Goal: Task Accomplishment & Management: Complete application form

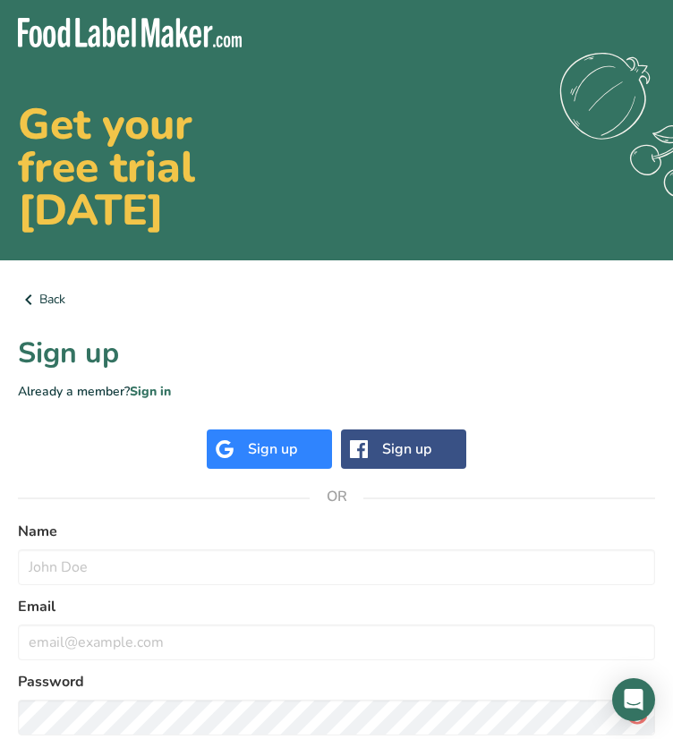
scroll to position [124, 0]
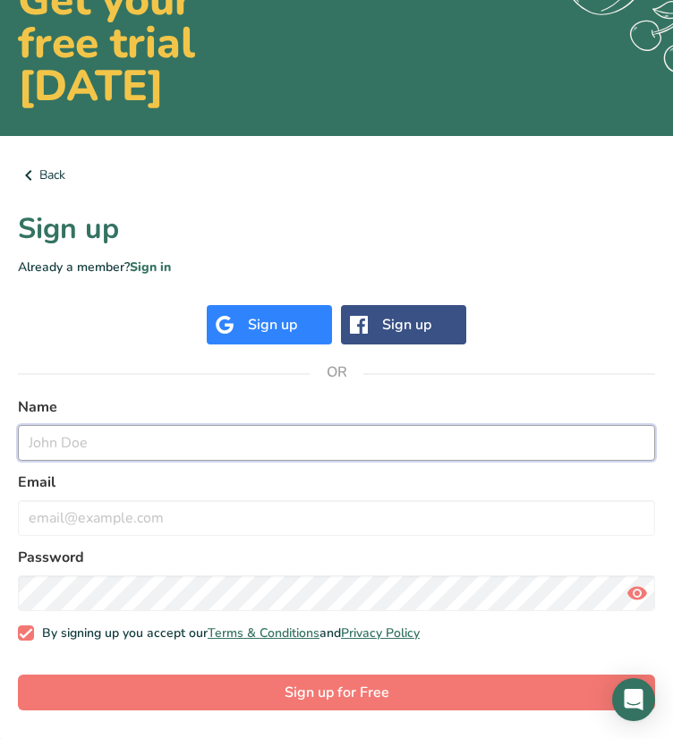
click at [96, 441] on input "text" at bounding box center [336, 443] width 637 height 36
type input "[PERSON_NAME]"
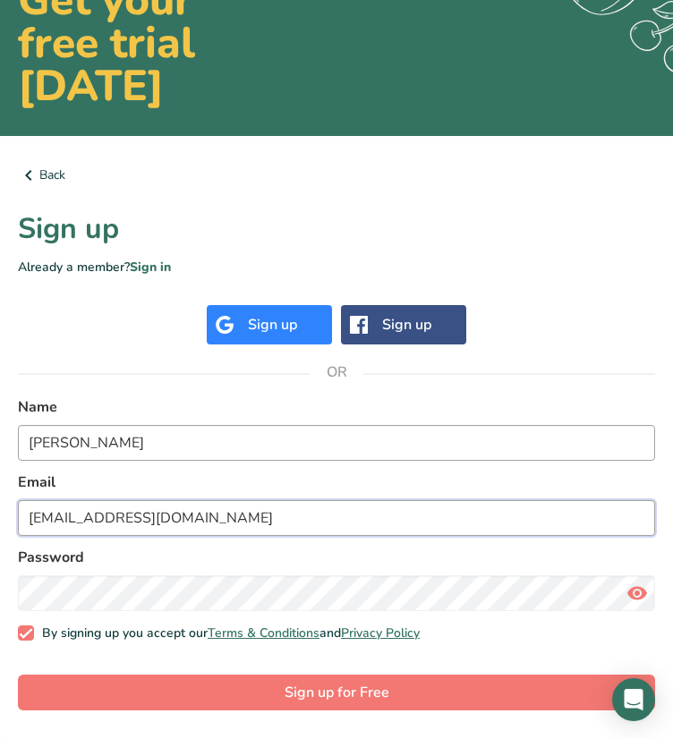
type input "[EMAIL_ADDRESS][DOMAIN_NAME]"
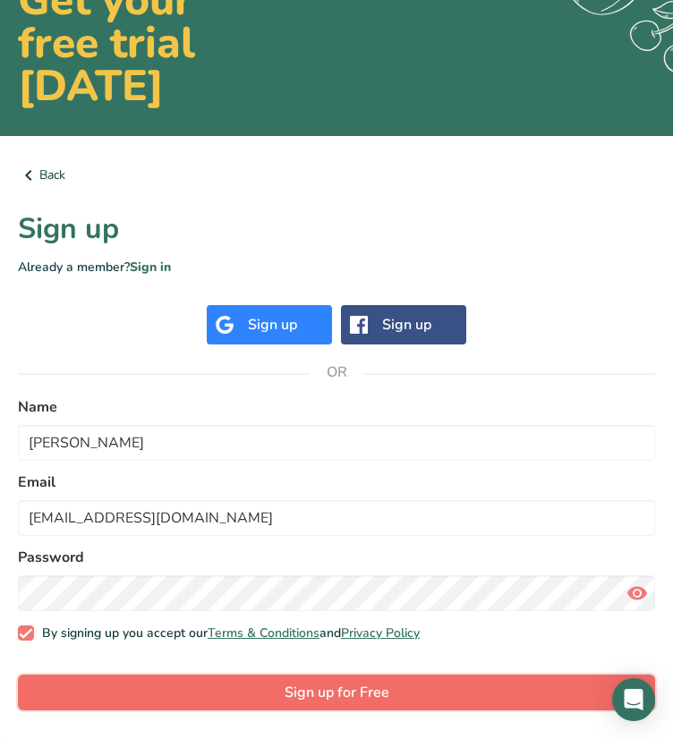
click at [301, 690] on span "Sign up for Free" at bounding box center [336, 692] width 105 height 21
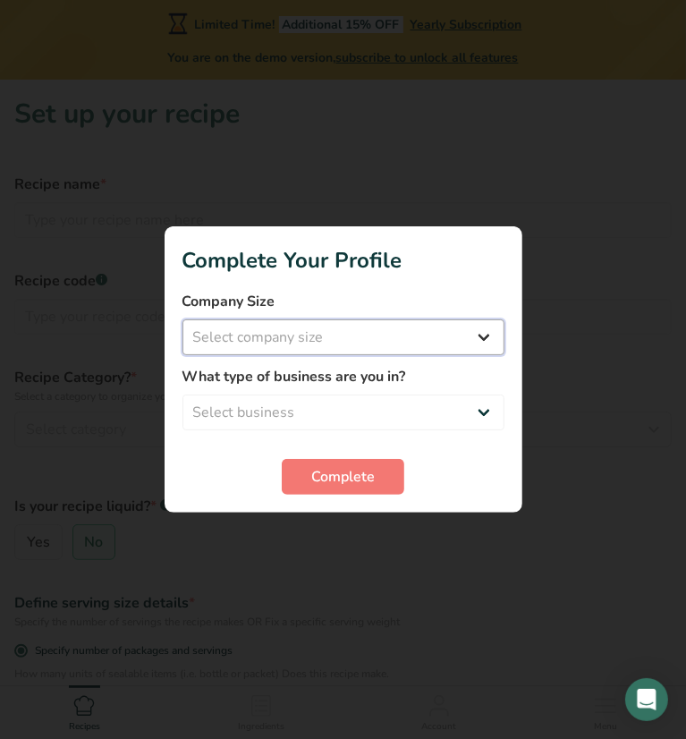
click at [351, 344] on select "Select company size Fewer than 10 Employees 10 to 50 Employees 51 to 500 Employ…" at bounding box center [343, 337] width 322 height 36
select select "2"
click at [182, 319] on select "Select company size Fewer than 10 Employees 10 to 50 Employees 51 to 500 Employ…" at bounding box center [343, 337] width 322 height 36
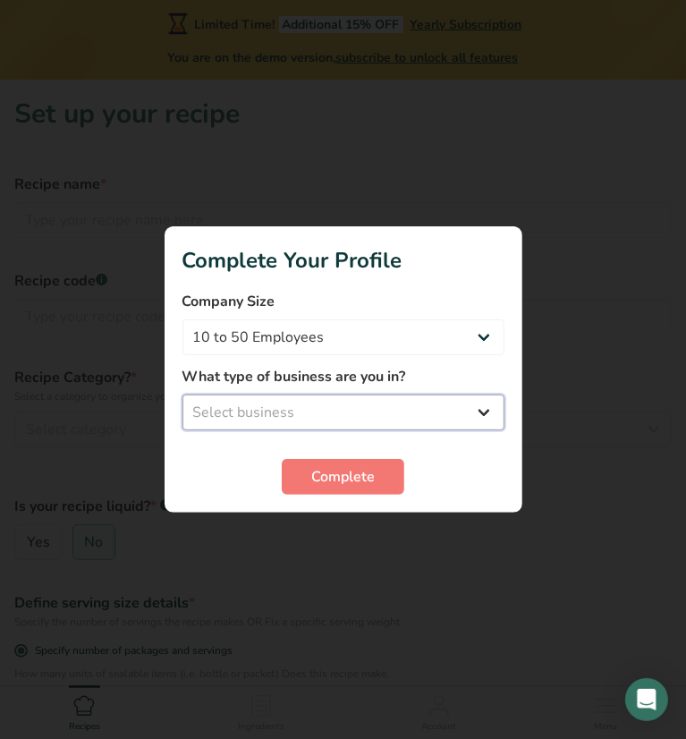
click at [353, 411] on select "Select business Packaged Food Manufacturer Restaurant & Cafe Bakery Meal Plans …" at bounding box center [343, 412] width 322 height 36
select select "1"
click at [182, 394] on select "Select business Packaged Food Manufacturer Restaurant & Cafe Bakery Meal Plans …" at bounding box center [343, 412] width 322 height 36
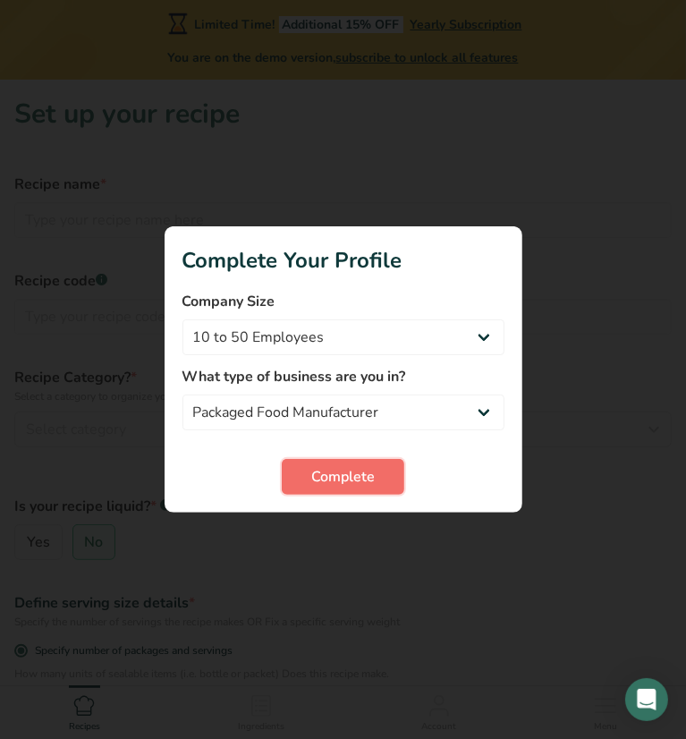
click at [355, 478] on span "Complete" at bounding box center [343, 476] width 64 height 21
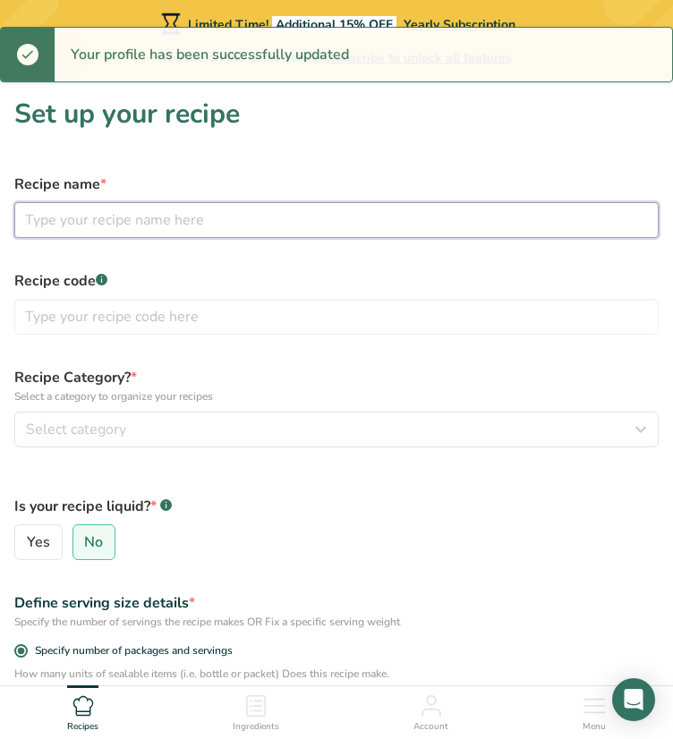
click at [119, 216] on input "text" at bounding box center [336, 220] width 644 height 36
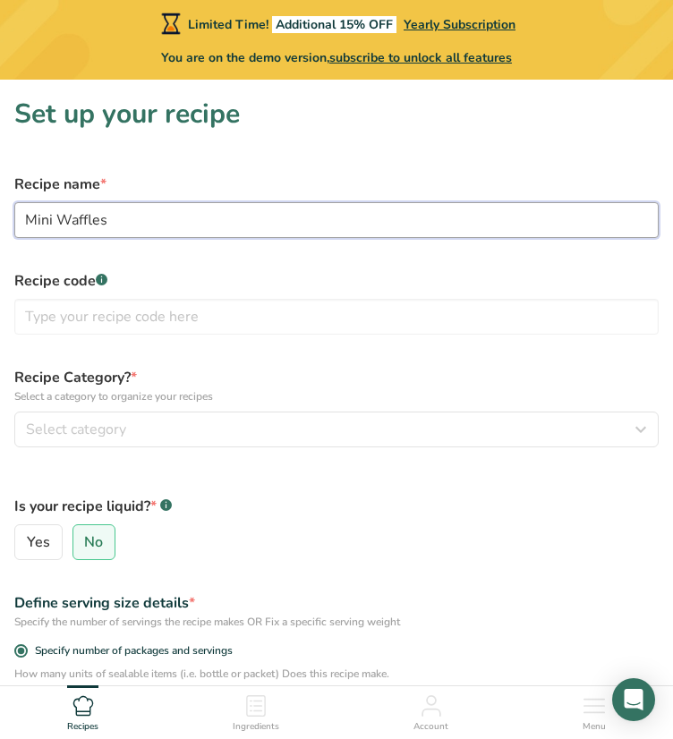
type input "Mini Waffles"
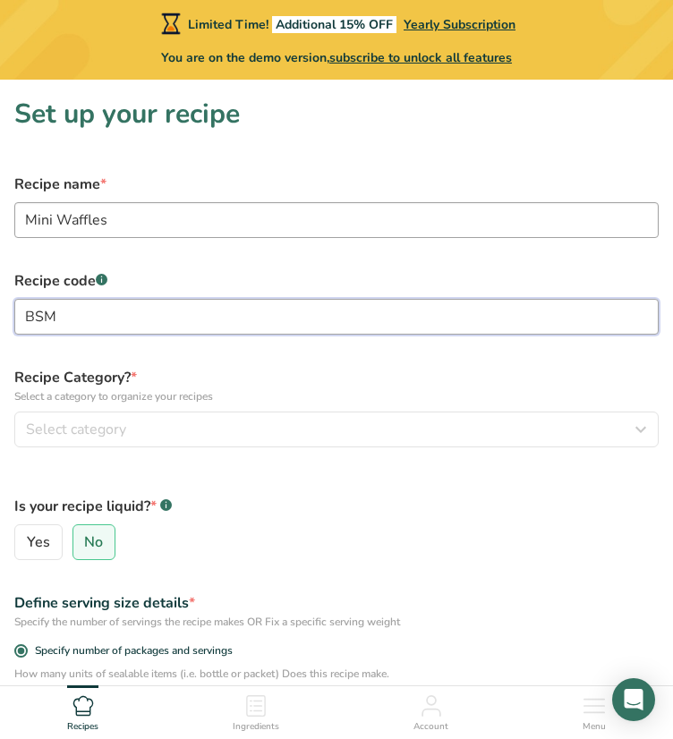
type input "BSM"
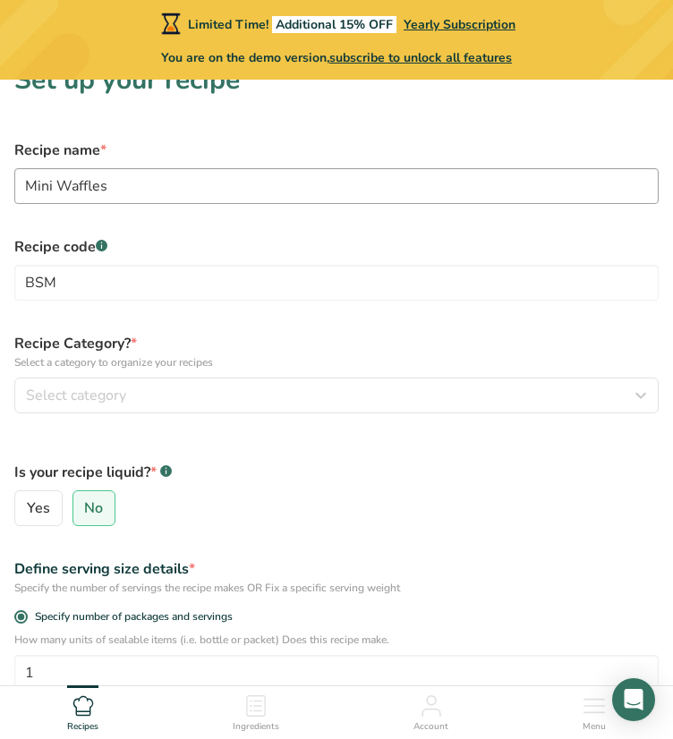
scroll to position [36, 0]
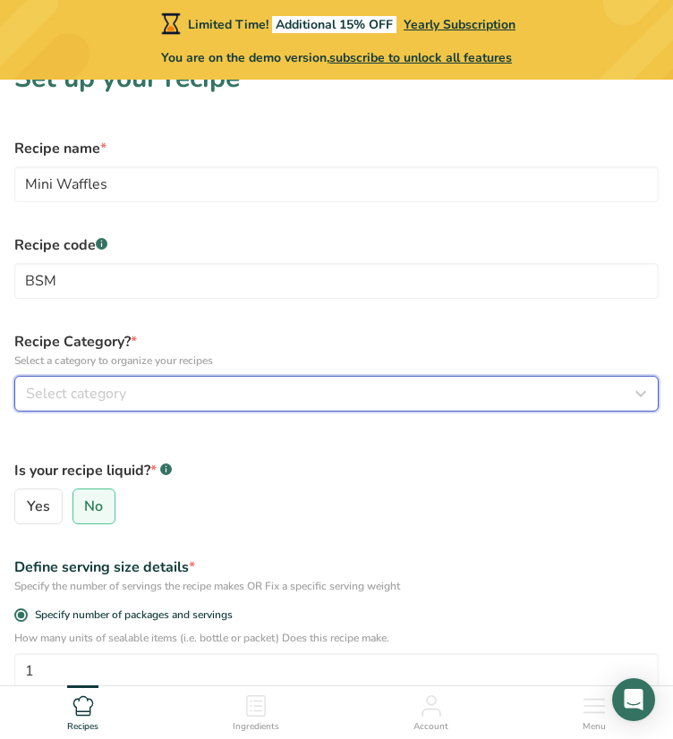
click at [150, 395] on div "Select category" at bounding box center [331, 393] width 610 height 21
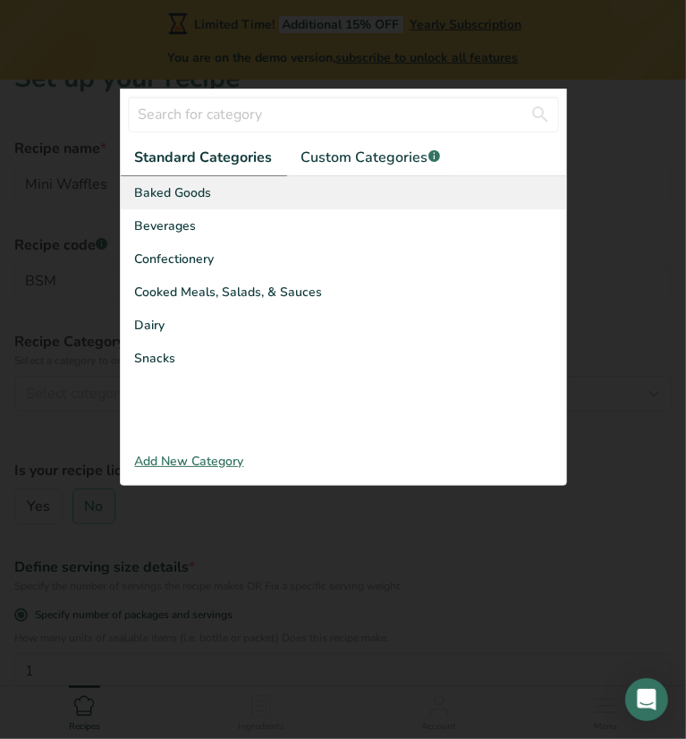
click at [192, 201] on div "Baked Goods" at bounding box center [343, 192] width 445 height 33
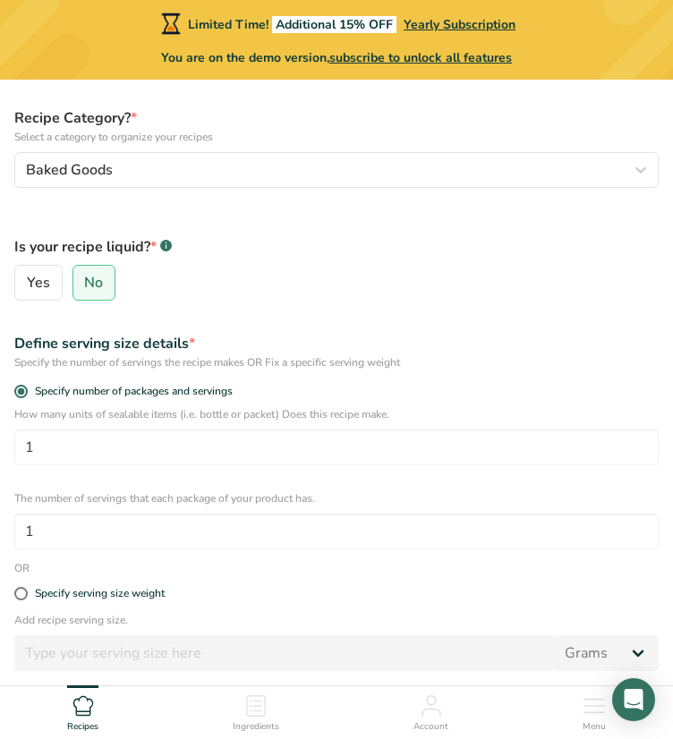
scroll to position [265, 0]
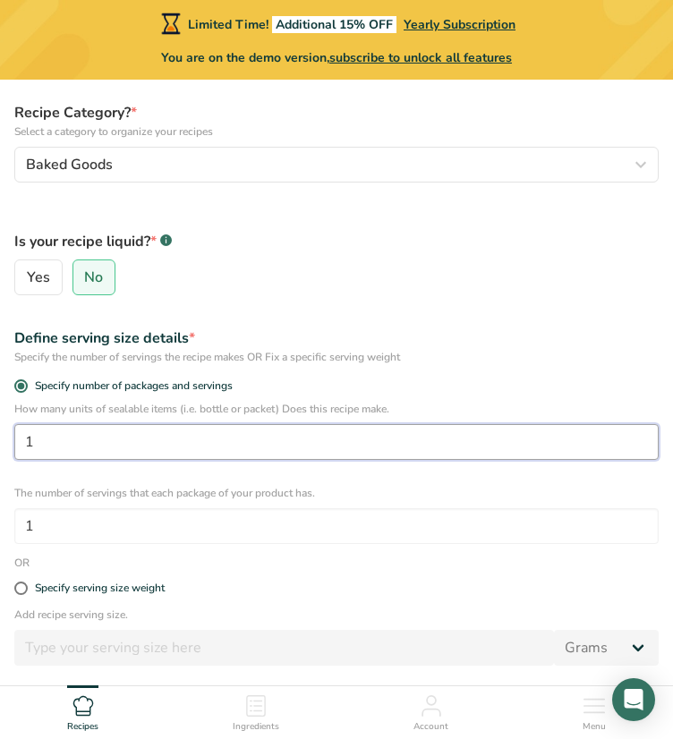
click at [143, 434] on input "1" at bounding box center [336, 442] width 644 height 36
click at [136, 435] on input "1" at bounding box center [336, 442] width 644 height 36
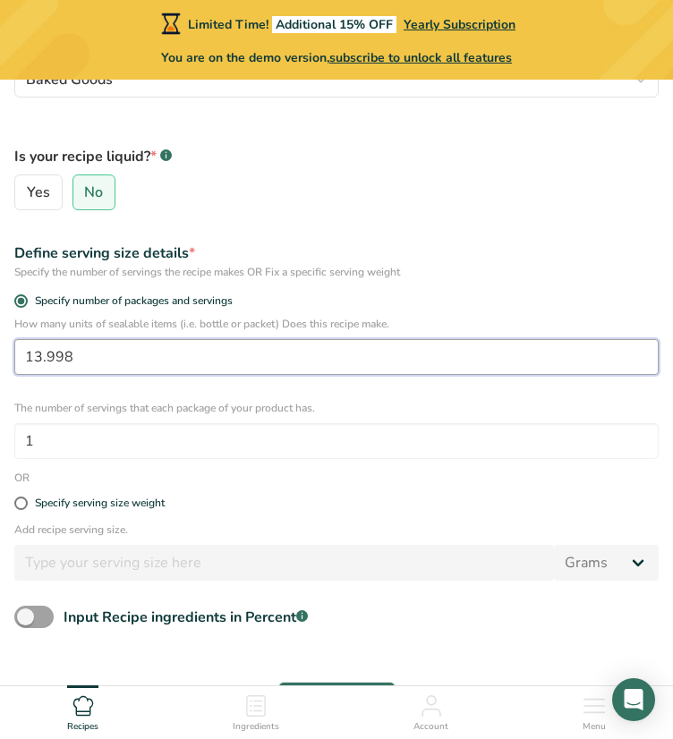
scroll to position [351, 0]
type input "13.998"
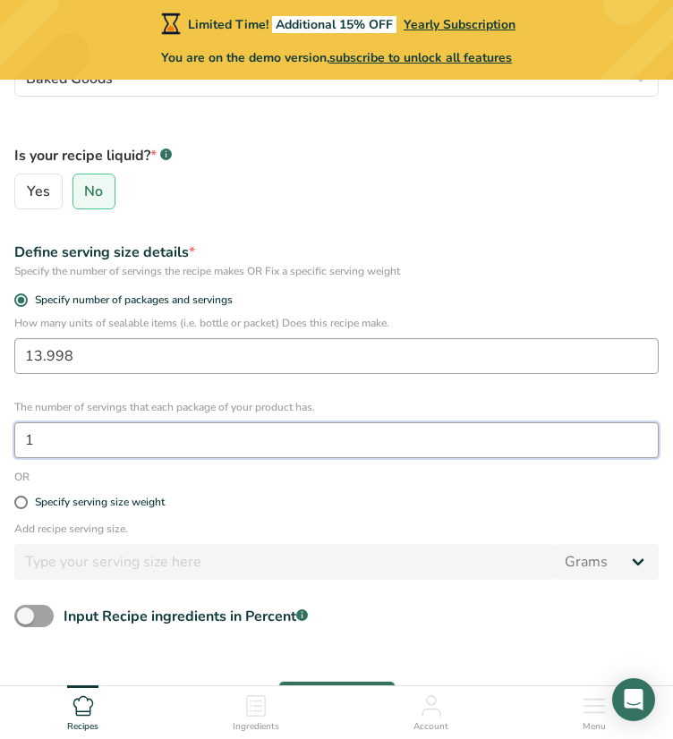
click at [136, 435] on input "1" at bounding box center [336, 440] width 644 height 36
type input "1"
type input "4"
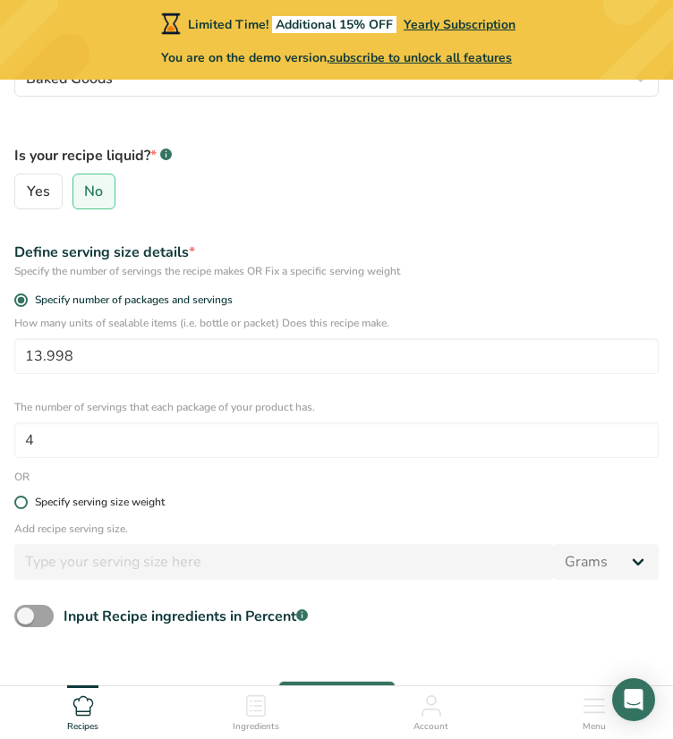
click at [24, 501] on span at bounding box center [20, 501] width 13 height 13
click at [24, 501] on input "Specify serving size weight" at bounding box center [20, 502] width 12 height 12
radio input "true"
radio input "false"
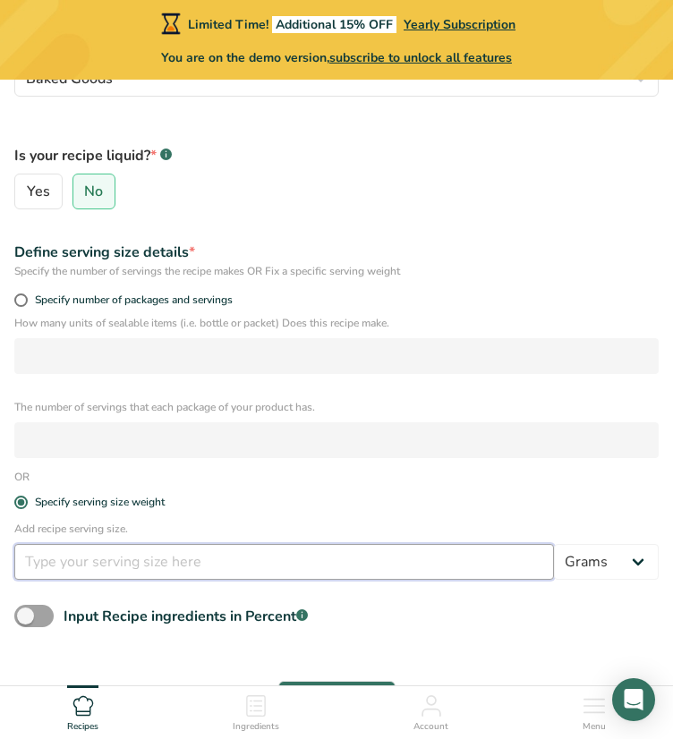
click at [76, 568] on input "number" at bounding box center [283, 562] width 539 height 36
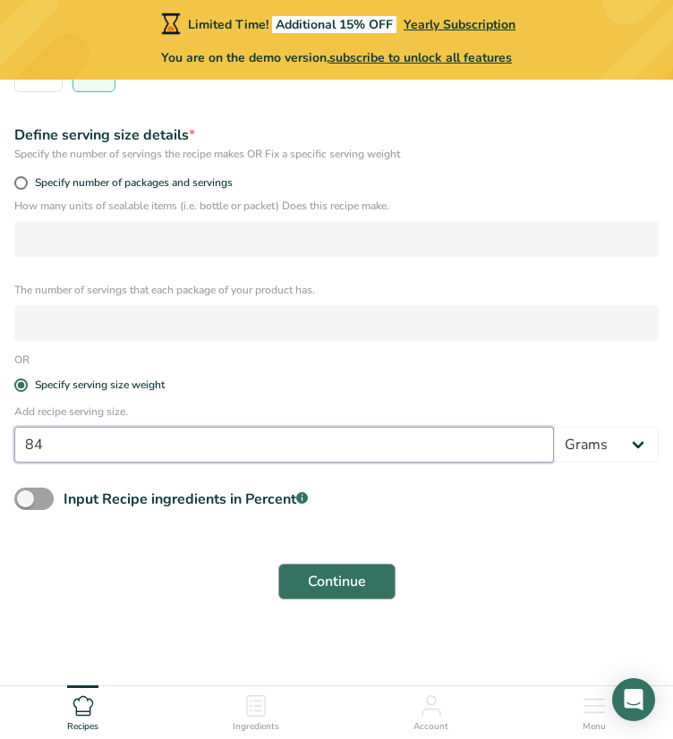
type input "84"
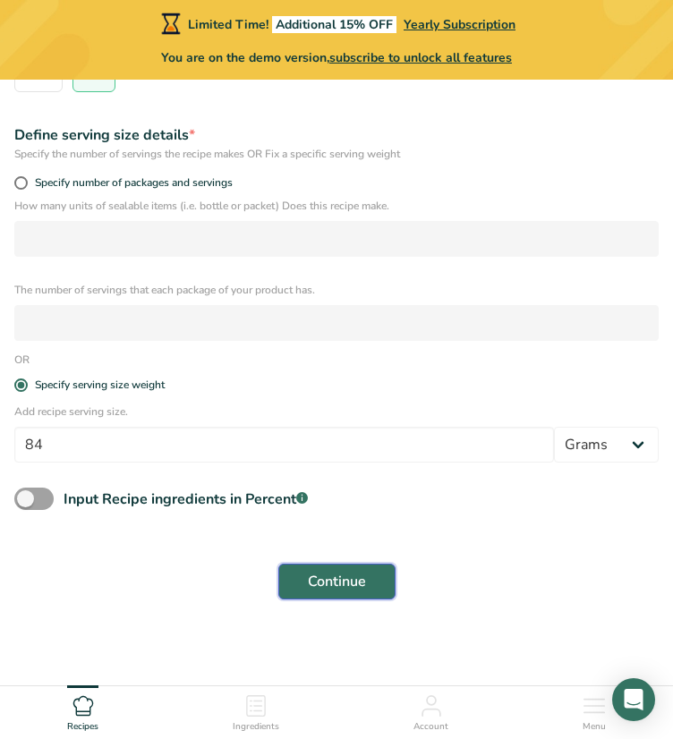
click at [333, 580] on span "Continue" at bounding box center [337, 581] width 58 height 21
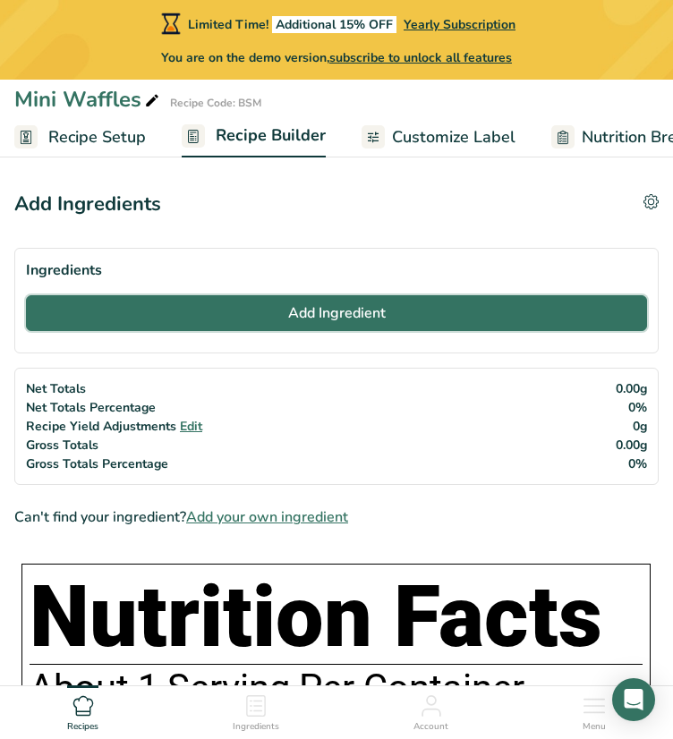
click at [376, 318] on span "Add Ingredient" at bounding box center [336, 312] width 97 height 21
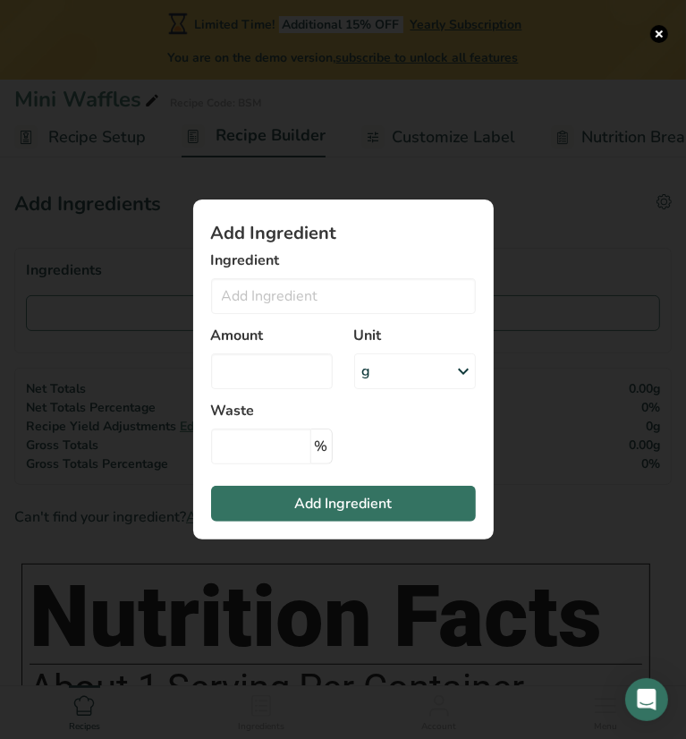
click at [569, 206] on div "Add ingredient modal" at bounding box center [343, 369] width 686 height 739
